Goal: Information Seeking & Learning: Check status

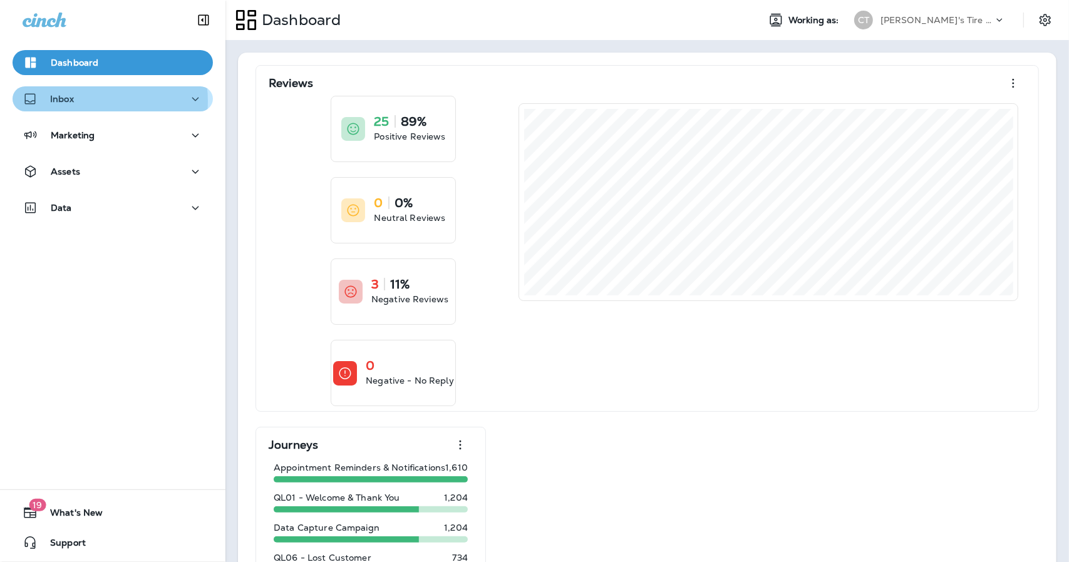
click at [83, 101] on div "Inbox" at bounding box center [113, 99] width 180 height 16
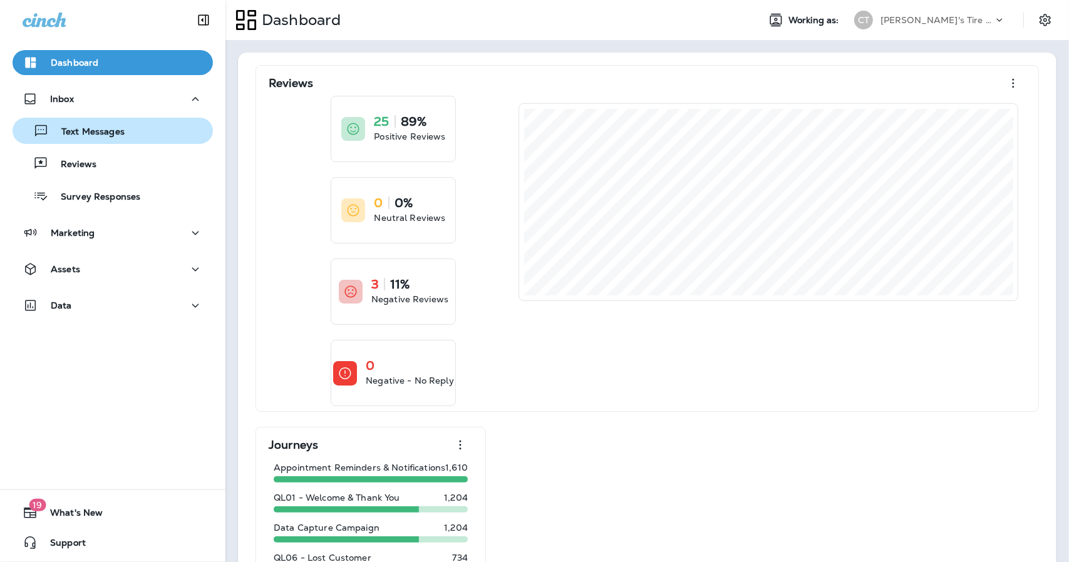
click at [93, 143] on button "Text Messages" at bounding box center [113, 131] width 200 height 26
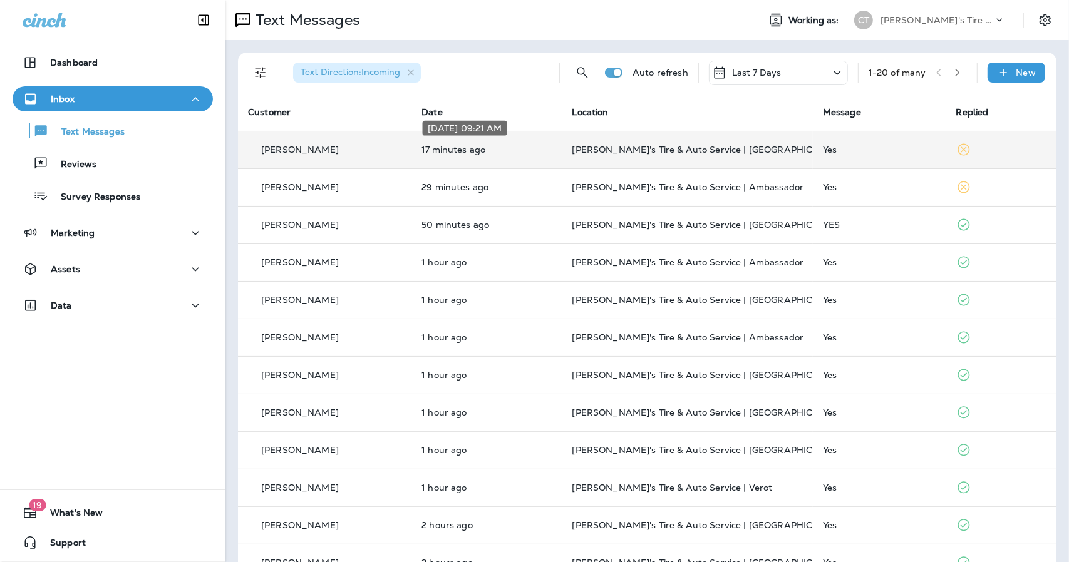
click at [530, 153] on p "17 minutes ago" at bounding box center [486, 150] width 130 height 10
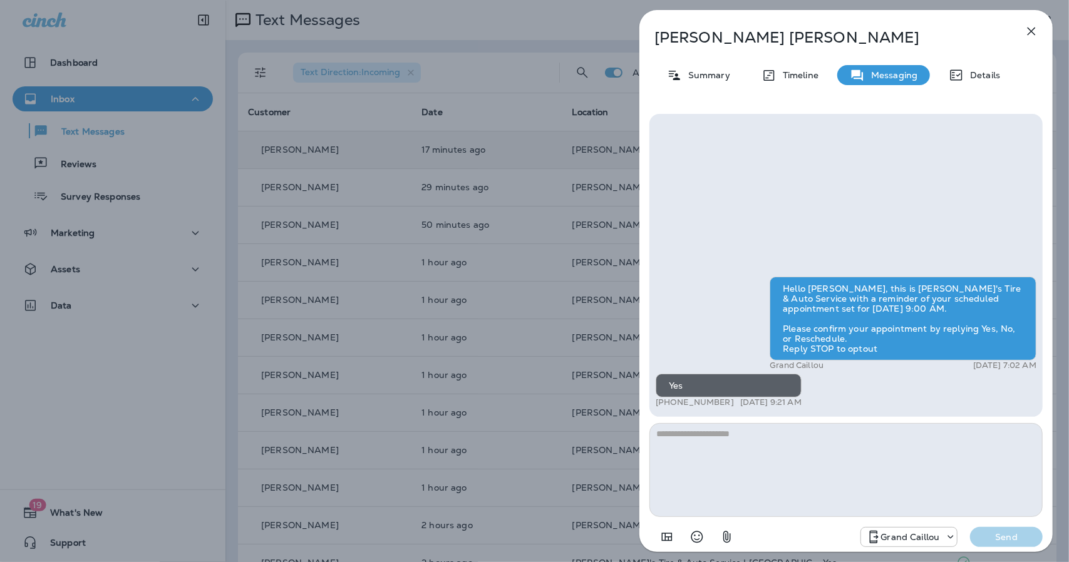
click at [1034, 36] on icon "button" at bounding box center [1031, 31] width 15 height 15
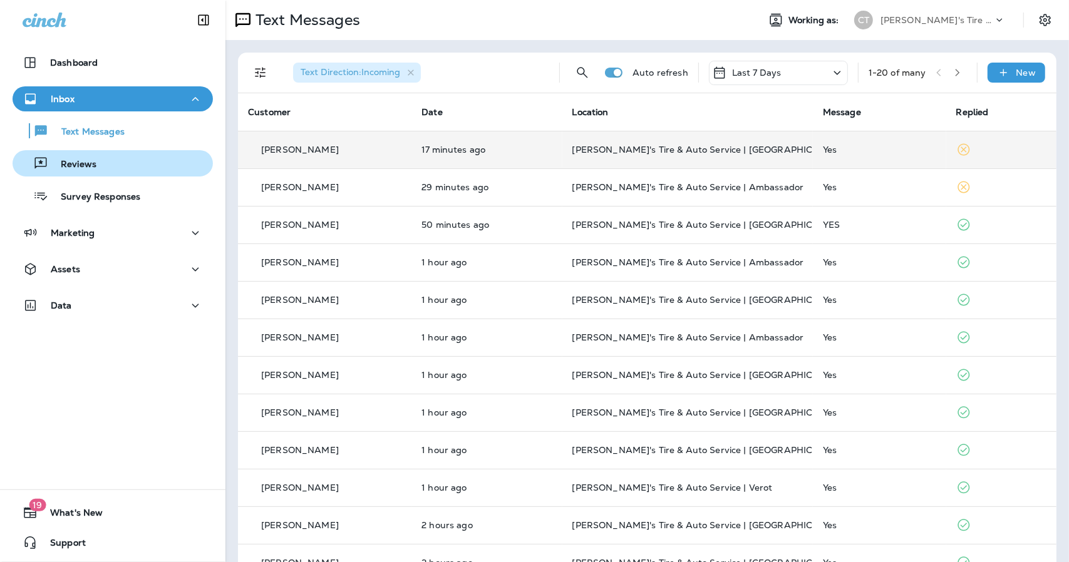
click at [77, 170] on p "Reviews" at bounding box center [72, 165] width 48 height 12
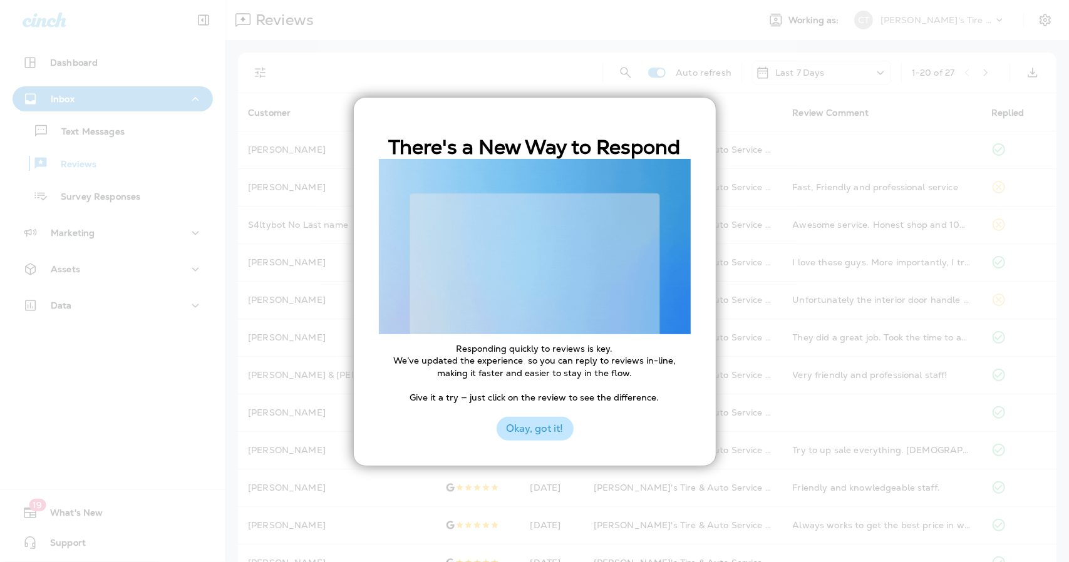
click at [526, 430] on button "Okay, got it!" at bounding box center [534, 429] width 77 height 24
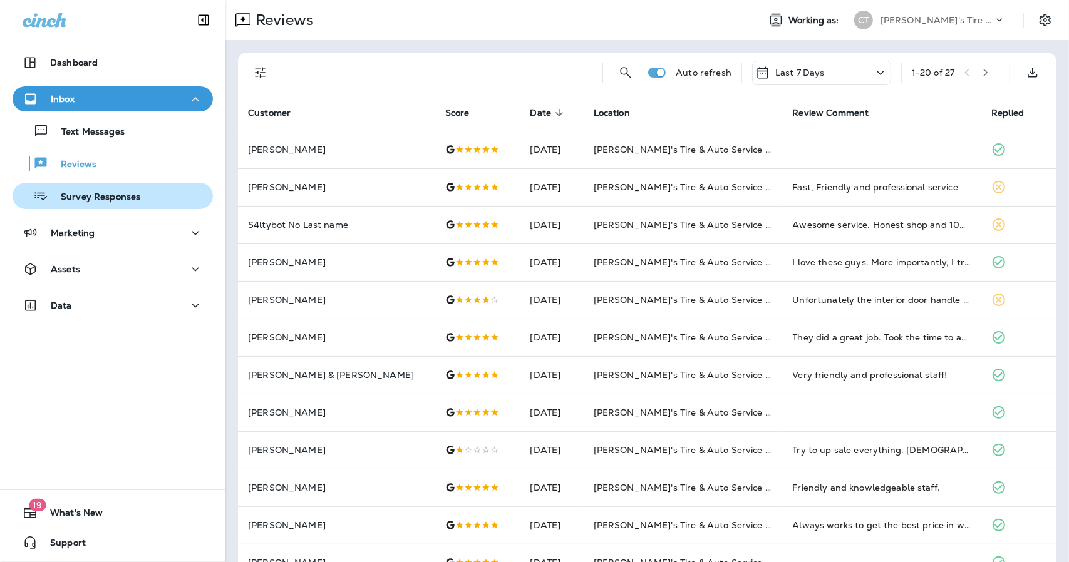
click at [101, 192] on p "Survey Responses" at bounding box center [94, 198] width 92 height 12
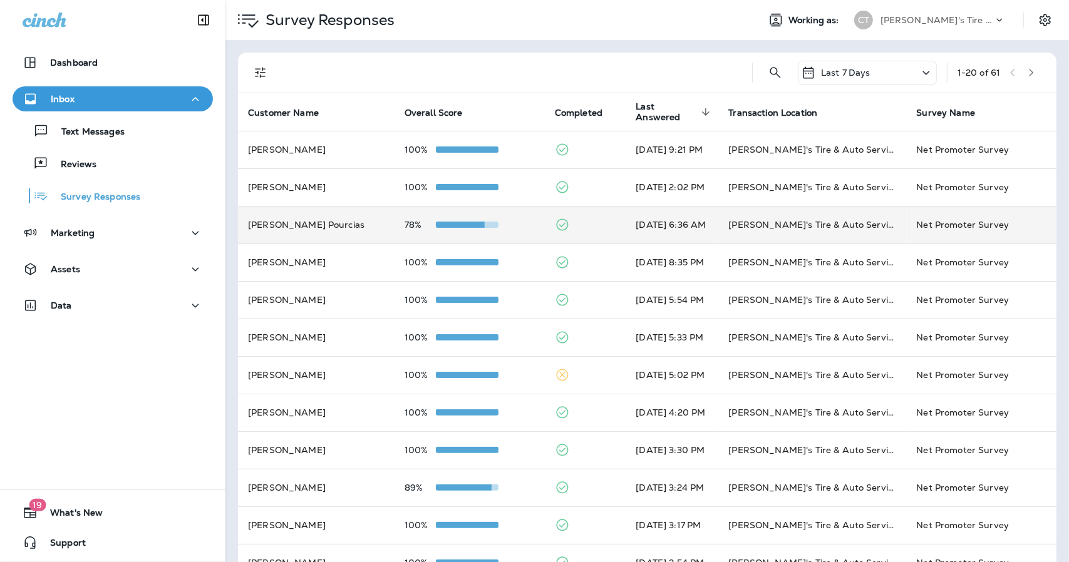
click at [500, 228] on div "78%" at bounding box center [469, 225] width 130 height 10
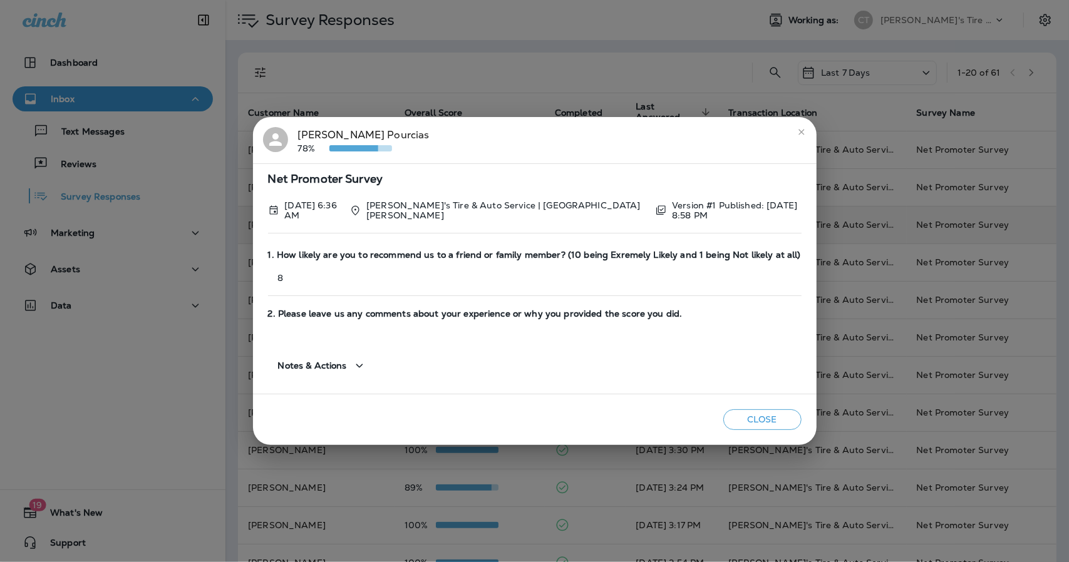
click at [796, 136] on icon "close" at bounding box center [801, 132] width 10 height 10
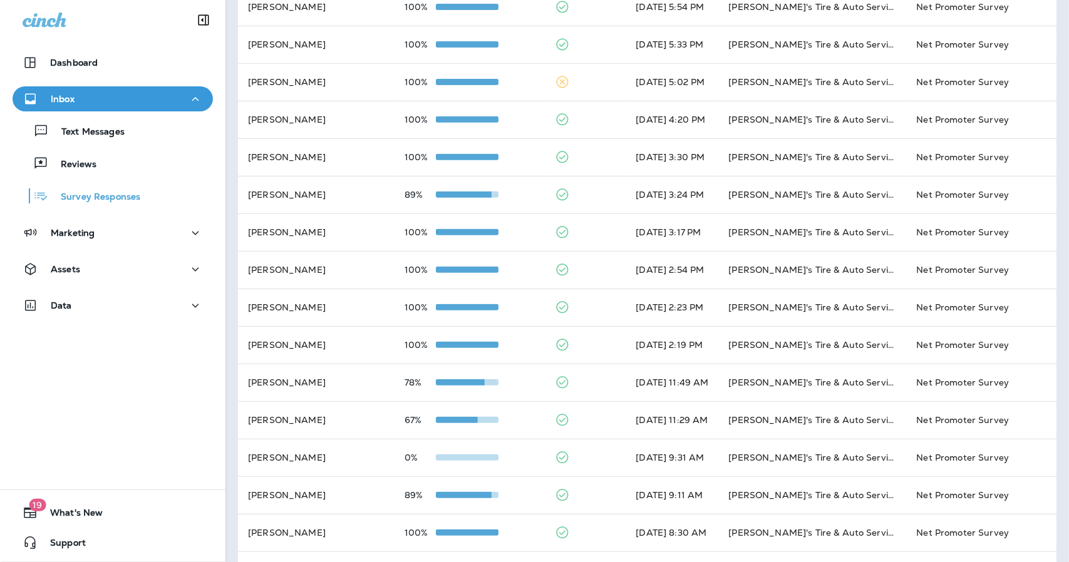
scroll to position [291, 0]
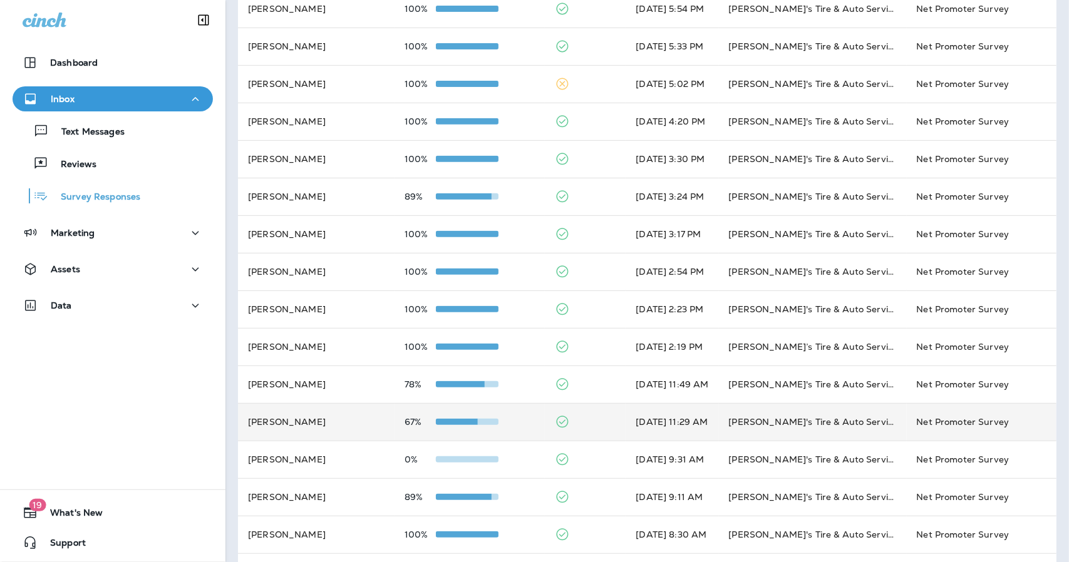
click at [491, 420] on div "67%" at bounding box center [469, 422] width 130 height 10
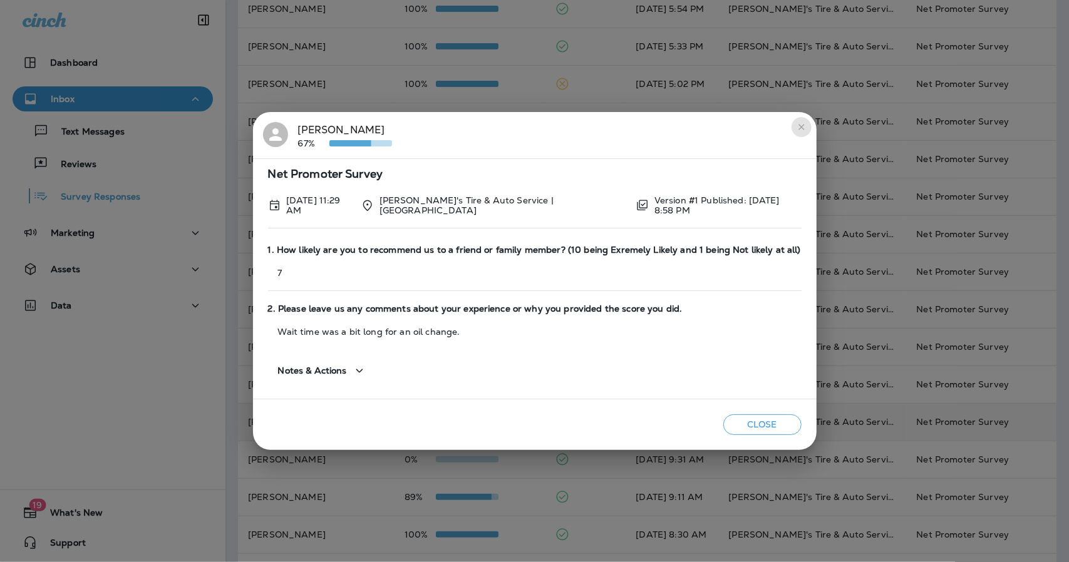
click at [798, 125] on icon "close" at bounding box center [801, 127] width 10 height 10
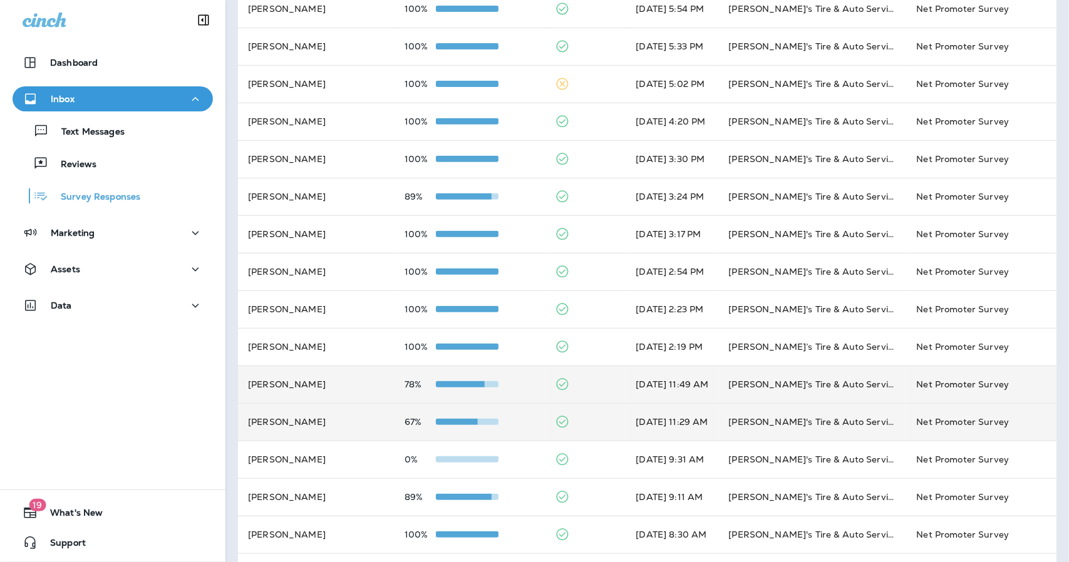
click at [516, 385] on td "78%" at bounding box center [469, 385] width 150 height 38
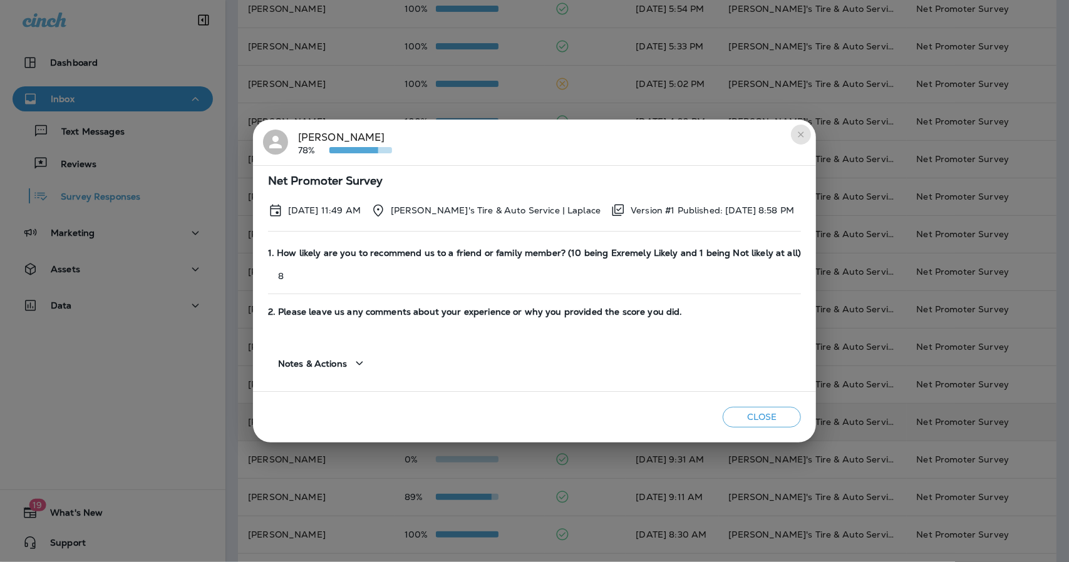
click at [796, 135] on icon "close" at bounding box center [801, 135] width 10 height 10
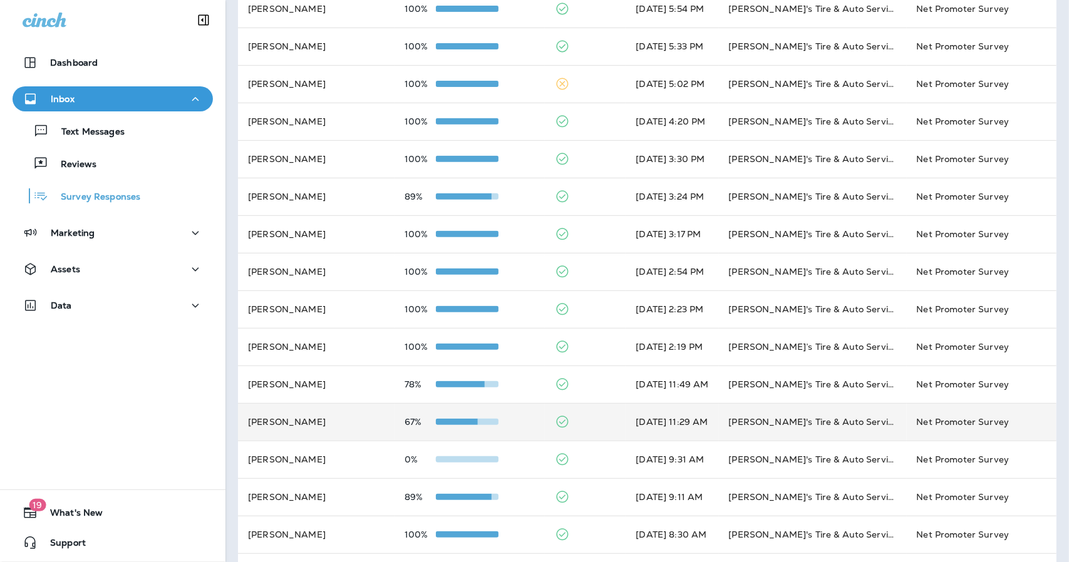
scroll to position [332, 0]
